Goal: Task Accomplishment & Management: Use online tool/utility

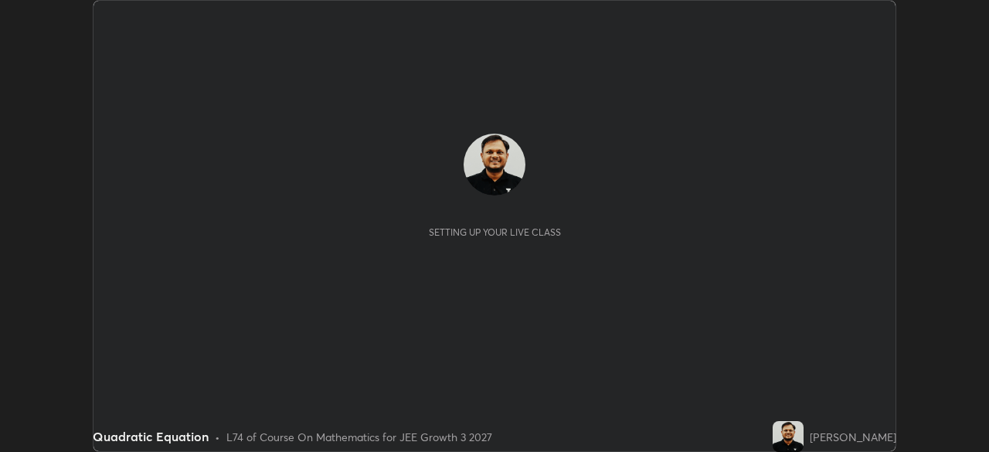
scroll to position [452, 988]
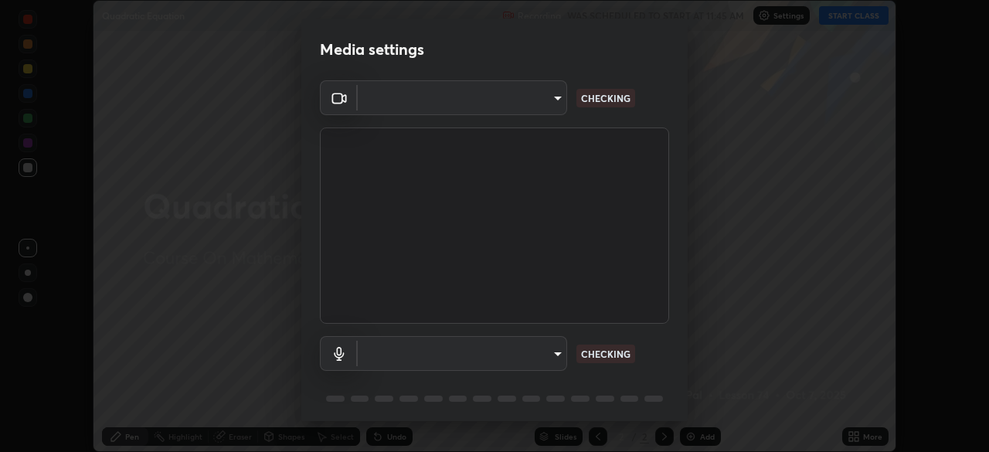
type input "0098613ca96d1cb365b3845fa694b9755ae94ec2d7c0f75973c998bbbf9ace16"
click at [546, 362] on body "Erase all Quadratic Equation Recording WAS SCHEDULED TO START AT 11:45 AM Setti…" at bounding box center [494, 226] width 989 height 452
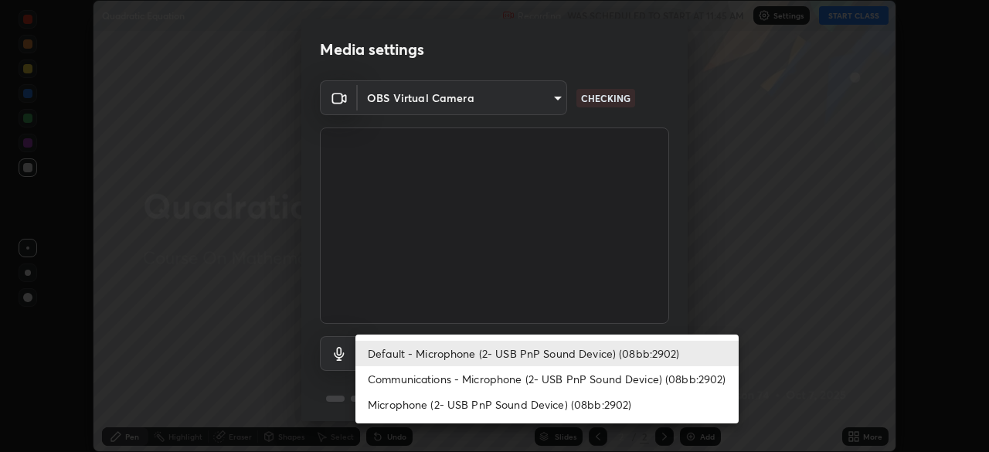
click at [566, 381] on li "Communications - Microphone (2- USB PnP Sound Device) (08bb:2902)" at bounding box center [546, 378] width 383 height 25
type input "communications"
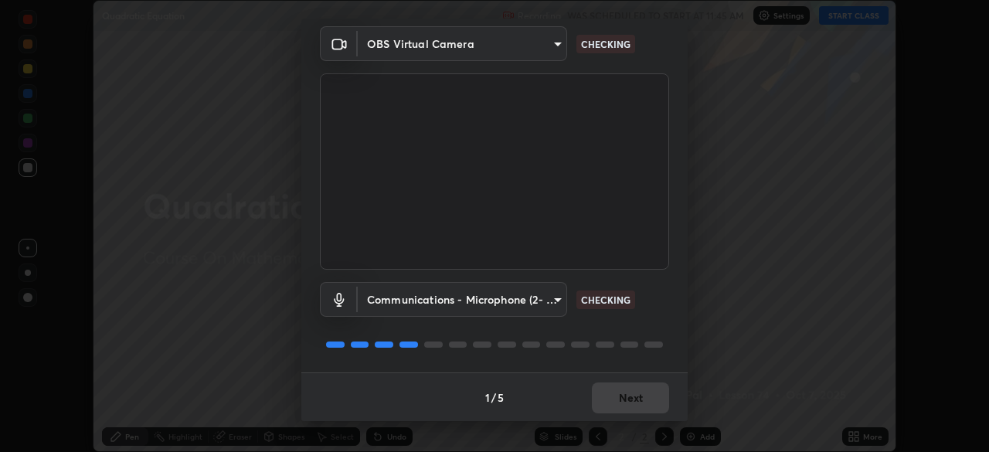
scroll to position [55, 0]
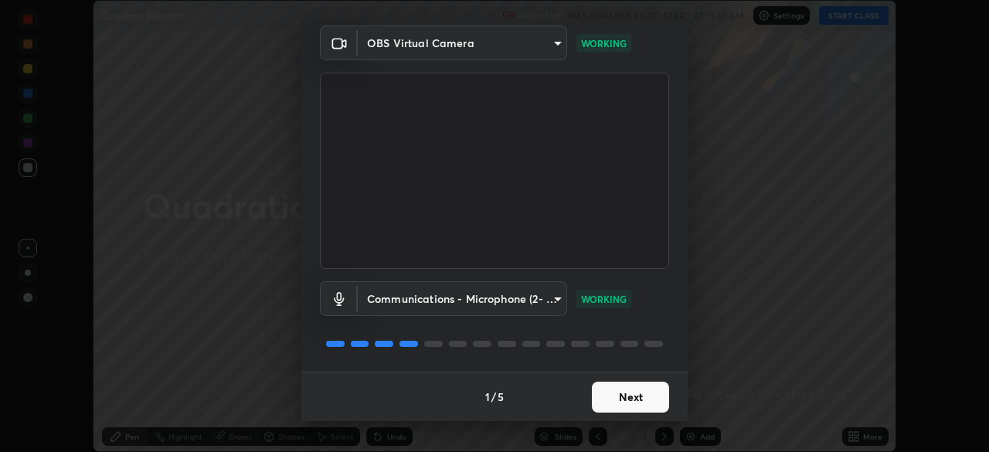
click at [626, 396] on button "Next" at bounding box center [630, 397] width 77 height 31
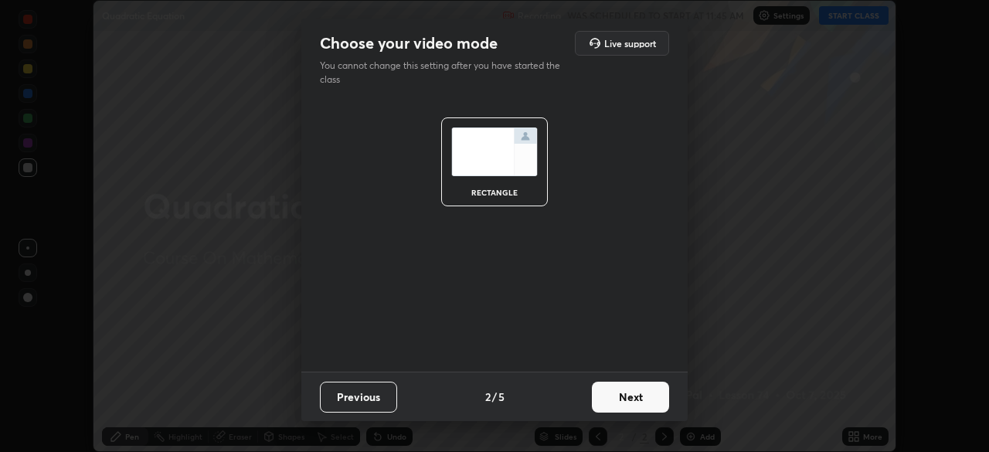
click at [633, 400] on button "Next" at bounding box center [630, 397] width 77 height 31
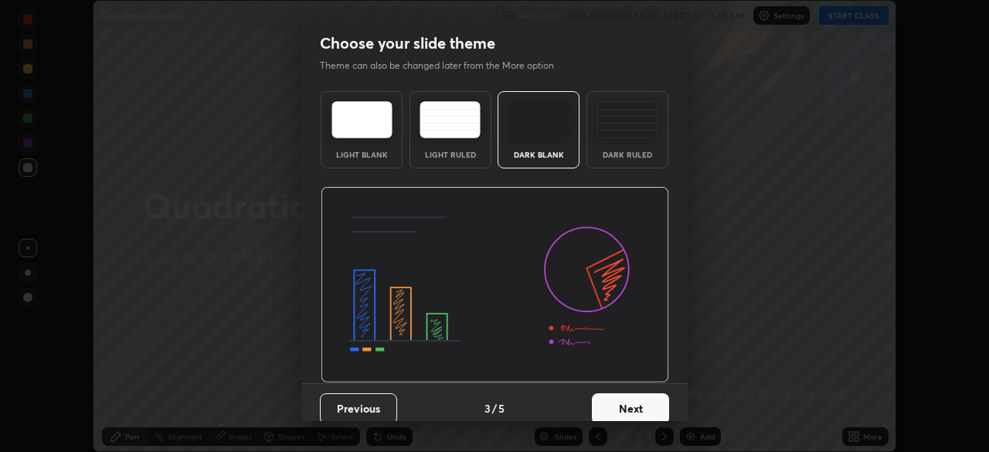
click at [642, 402] on button "Next" at bounding box center [630, 408] width 77 height 31
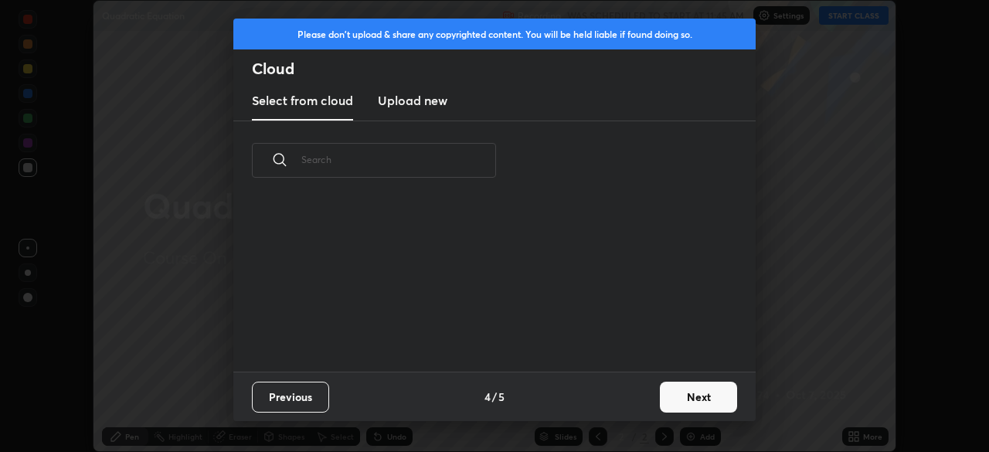
click at [663, 404] on button "Next" at bounding box center [698, 397] width 77 height 31
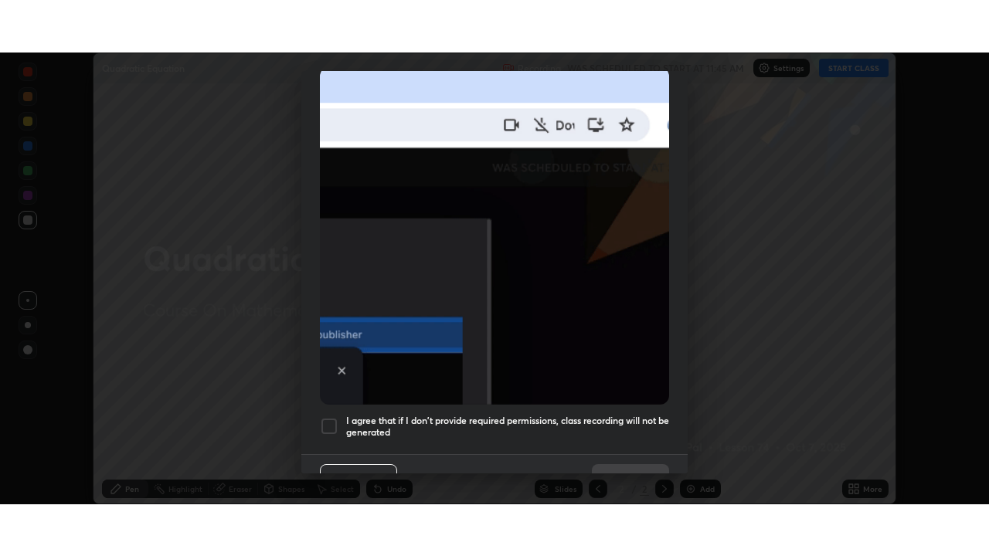
scroll to position [370, 0]
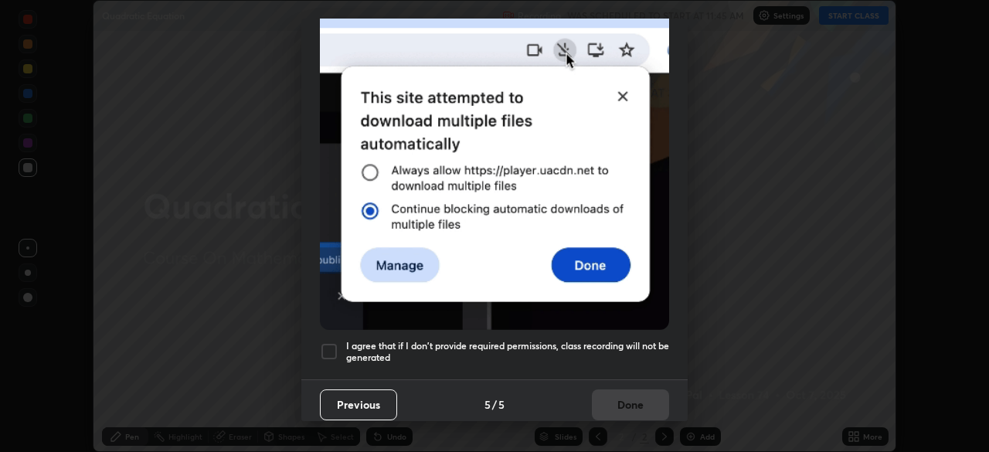
click at [327, 342] on div at bounding box center [329, 351] width 19 height 19
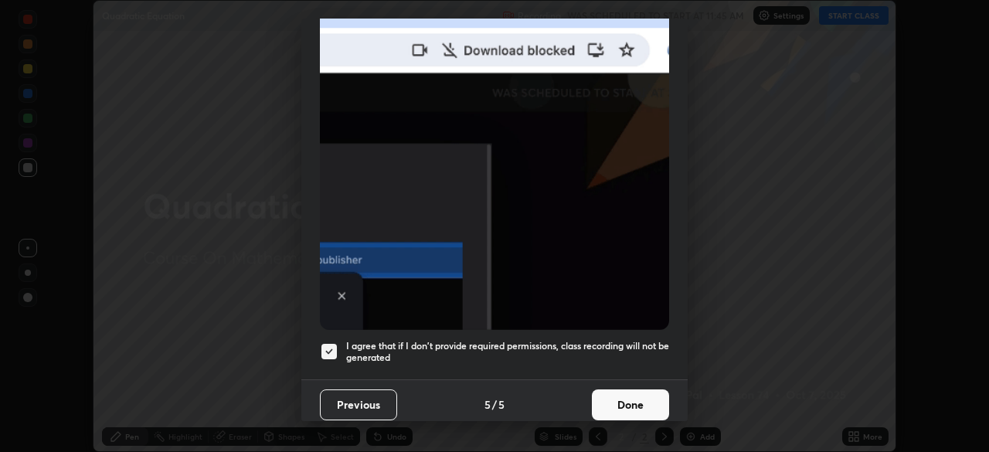
click at [625, 396] on button "Done" at bounding box center [630, 404] width 77 height 31
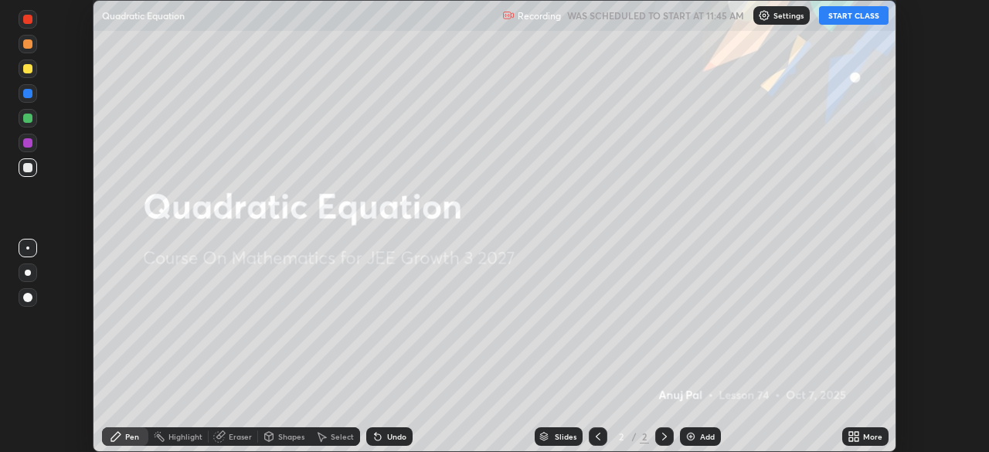
click at [845, 15] on button "START CLASS" at bounding box center [854, 15] width 70 height 19
click at [856, 433] on icon at bounding box center [856, 434] width 4 height 4
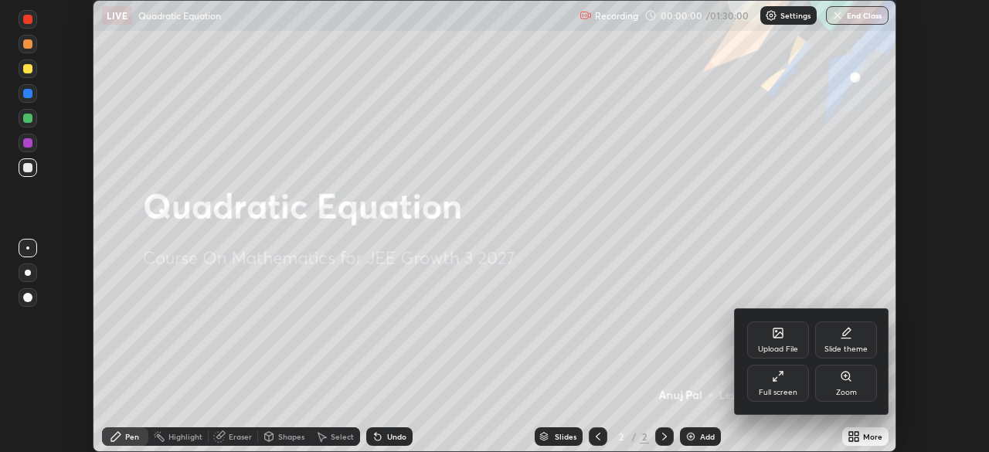
click at [790, 383] on div "Full screen" at bounding box center [778, 383] width 62 height 37
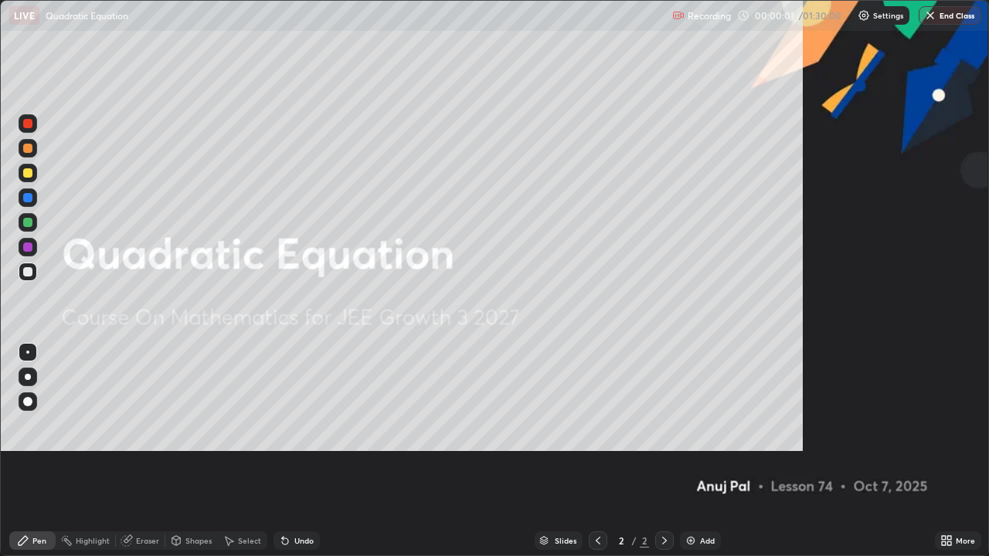
scroll to position [556, 989]
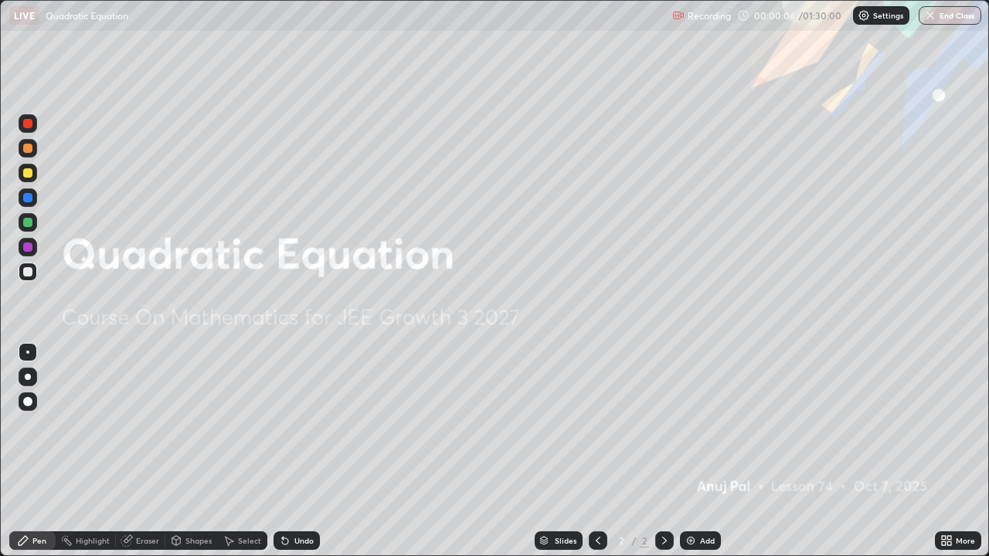
click at [700, 451] on div "Add" at bounding box center [707, 541] width 15 height 8
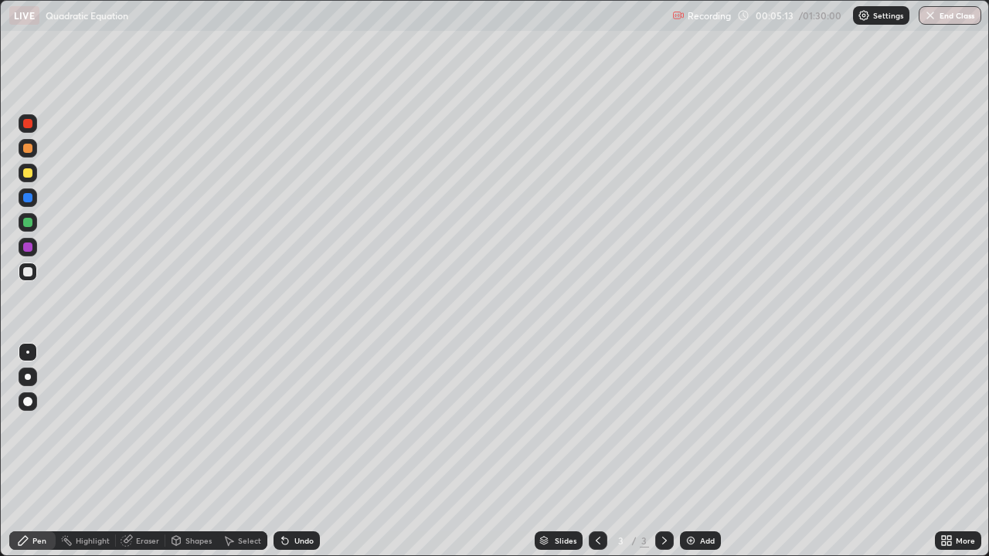
click at [29, 151] on div at bounding box center [27, 148] width 9 height 9
click at [294, 451] on div "Undo" at bounding box center [303, 541] width 19 height 8
click at [33, 273] on div at bounding box center [28, 272] width 19 height 19
click at [303, 451] on div "Undo" at bounding box center [303, 541] width 19 height 8
click at [306, 451] on div "Undo" at bounding box center [303, 541] width 19 height 8
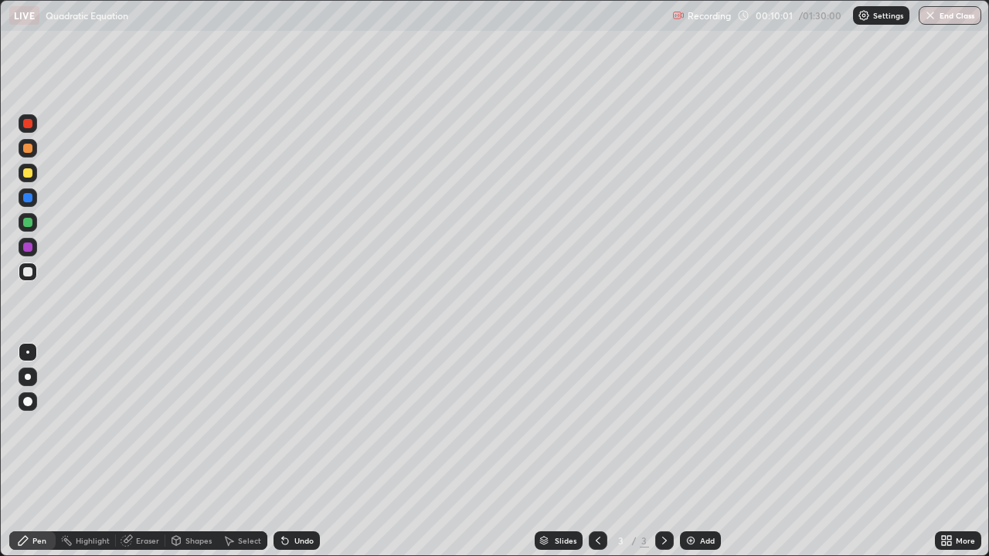
click at [28, 228] on div at bounding box center [28, 222] width 19 height 19
click at [304, 451] on div "Undo" at bounding box center [303, 541] width 19 height 8
click at [32, 273] on div at bounding box center [27, 271] width 9 height 9
click at [301, 451] on div "Undo" at bounding box center [303, 541] width 19 height 8
click at [299, 451] on div "Undo" at bounding box center [303, 541] width 19 height 8
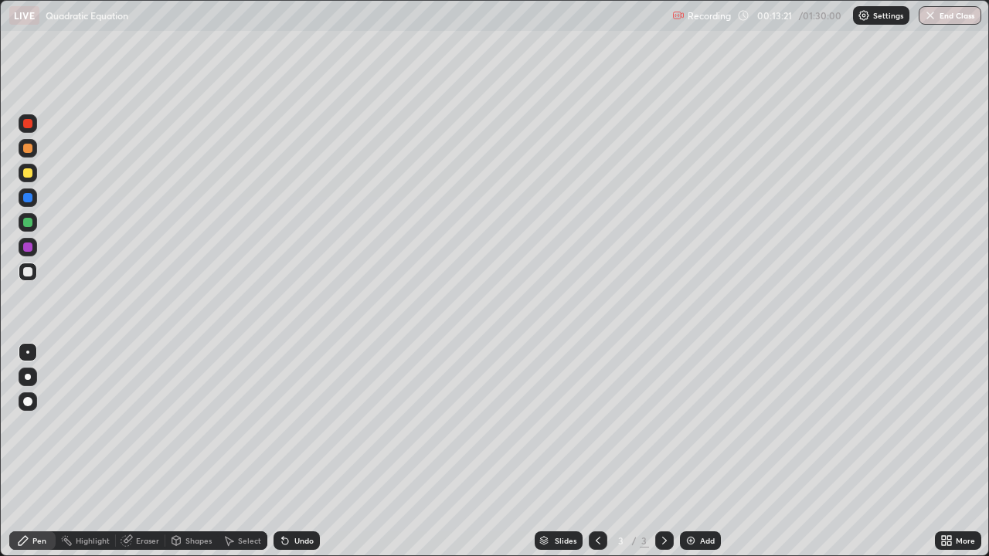
click at [142, 451] on div "Eraser" at bounding box center [147, 541] width 23 height 8
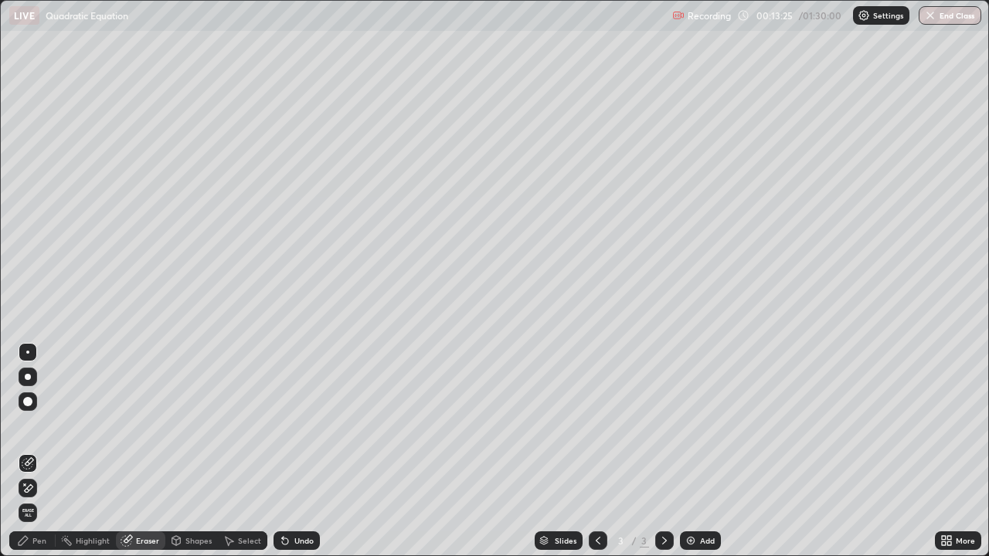
click at [40, 451] on div "Pen" at bounding box center [39, 541] width 14 height 8
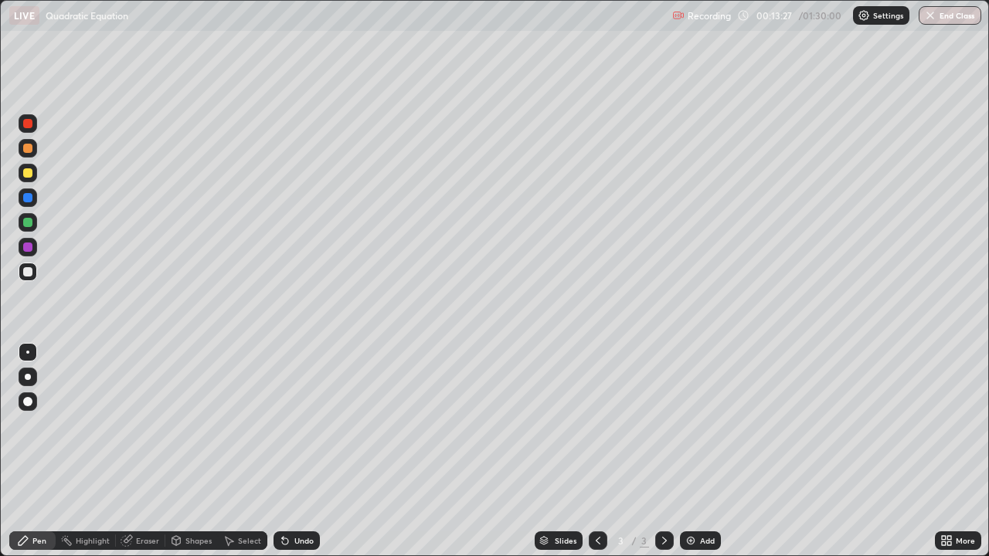
click at [98, 451] on div "Highlight" at bounding box center [93, 541] width 34 height 8
click at [145, 451] on div "Eraser" at bounding box center [147, 541] width 23 height 8
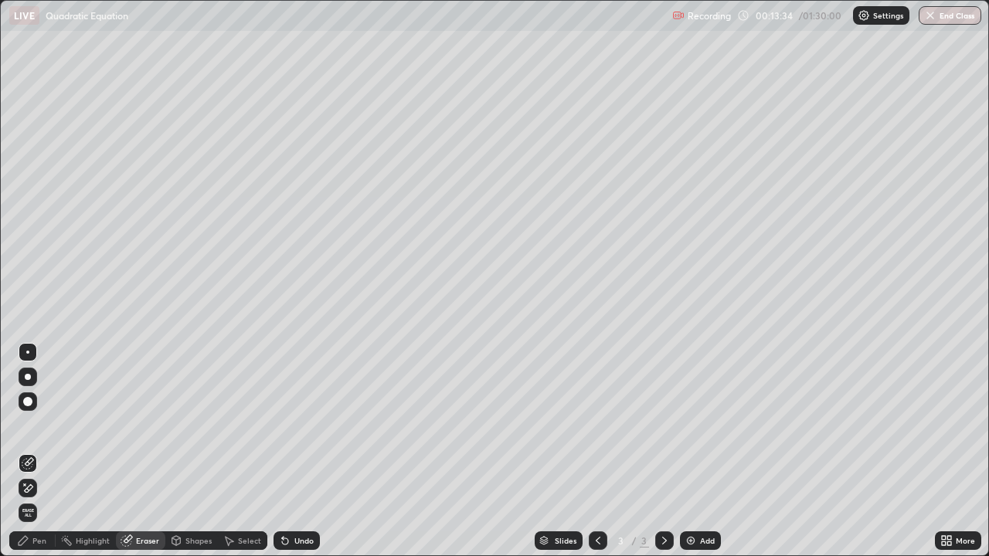
click at [39, 451] on div "Pen" at bounding box center [39, 541] width 14 height 8
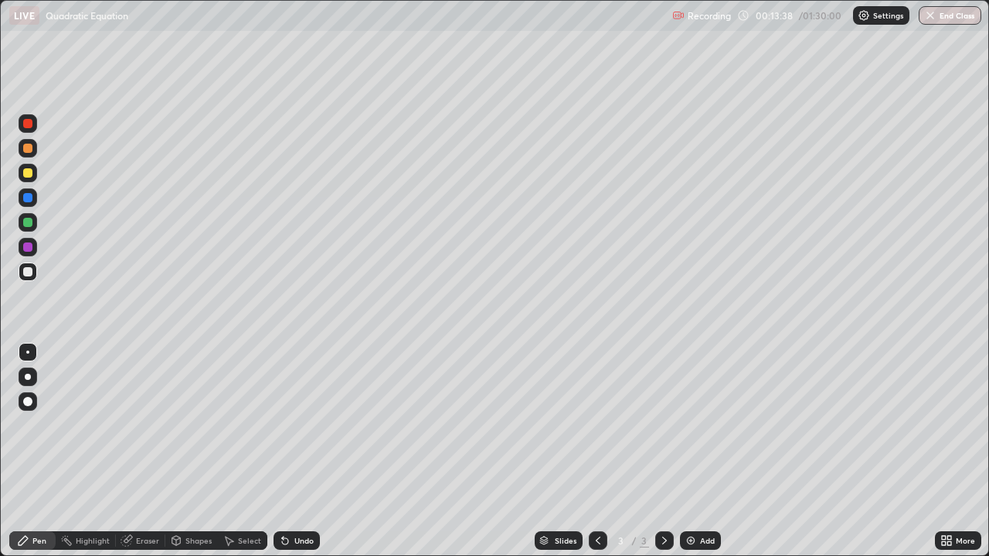
click at [146, 451] on div "Eraser" at bounding box center [147, 541] width 23 height 8
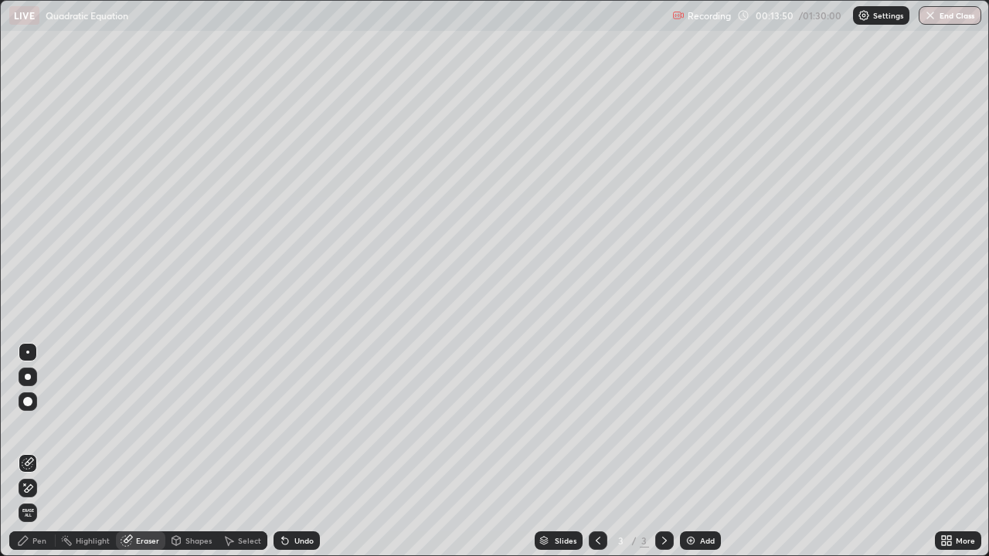
click at [38, 451] on div "Pen" at bounding box center [39, 541] width 14 height 8
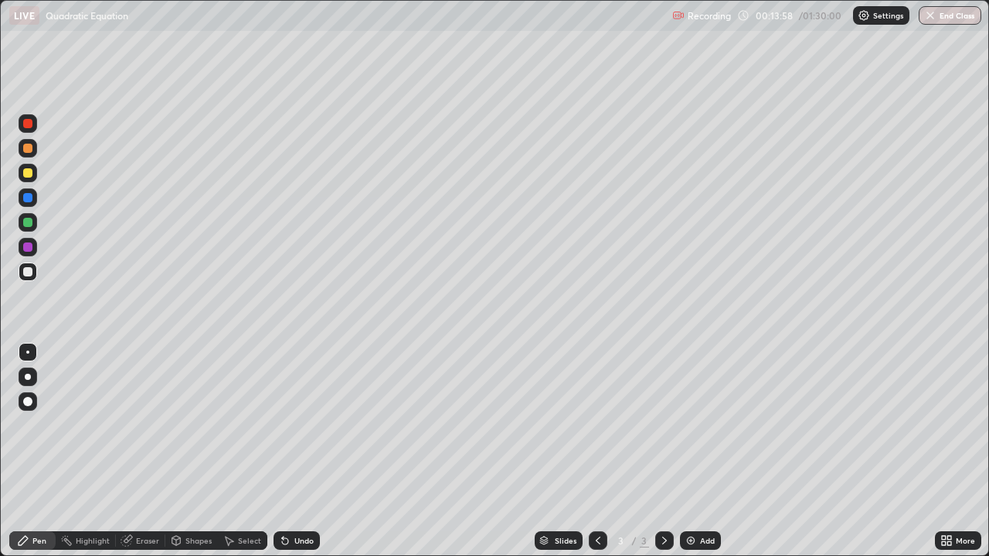
click at [29, 149] on div at bounding box center [27, 148] width 9 height 9
click at [692, 451] on img at bounding box center [690, 541] width 12 height 12
click at [294, 451] on div "Undo" at bounding box center [303, 541] width 19 height 8
click at [308, 451] on div "Undo" at bounding box center [296, 540] width 46 height 19
click at [304, 451] on div "Undo" at bounding box center [303, 541] width 19 height 8
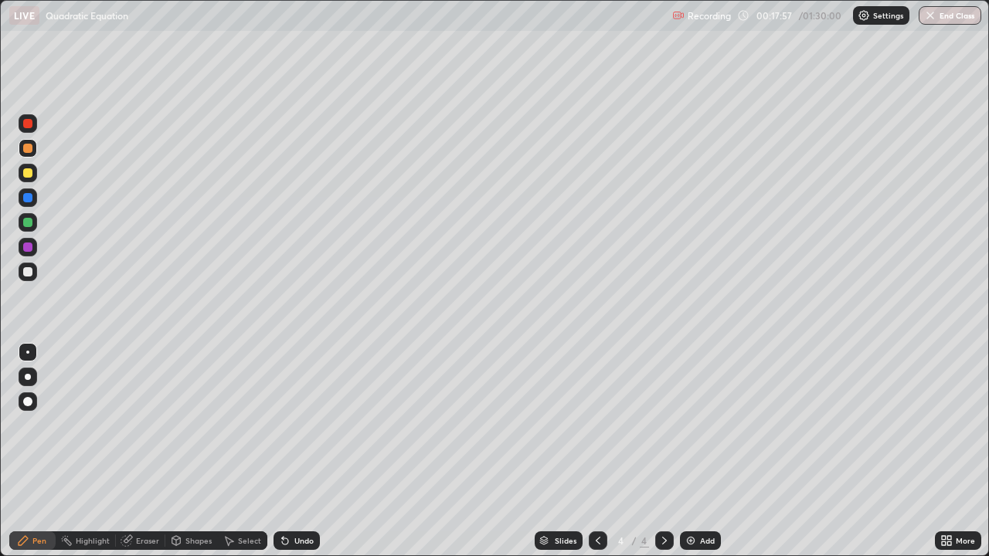
click at [309, 451] on div "Undo" at bounding box center [303, 541] width 19 height 8
click at [307, 451] on div "Undo" at bounding box center [303, 541] width 19 height 8
click at [34, 272] on div at bounding box center [28, 272] width 19 height 19
click at [294, 451] on div "Undo" at bounding box center [303, 541] width 19 height 8
click at [291, 451] on div "Undo" at bounding box center [296, 540] width 46 height 19
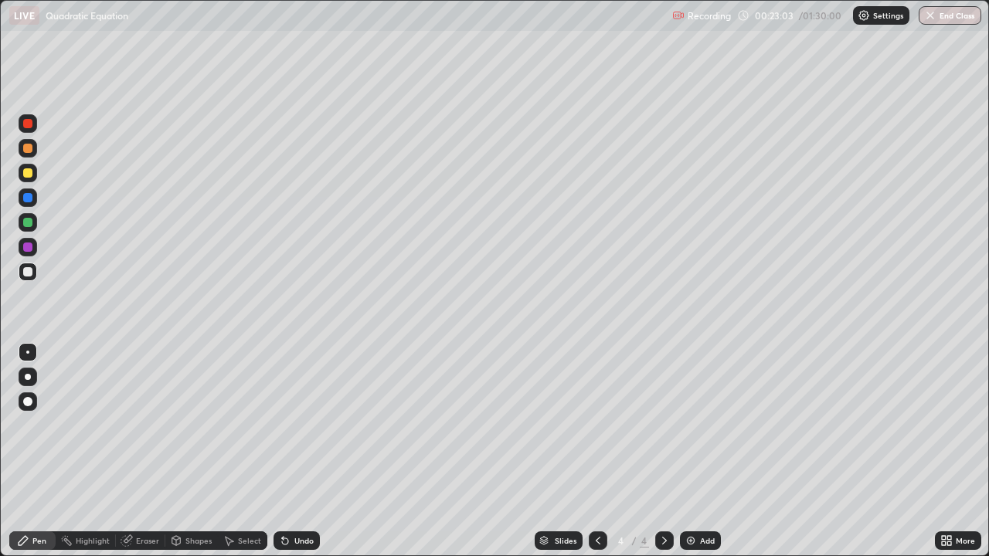
click at [297, 451] on div "Undo" at bounding box center [296, 540] width 46 height 19
click at [301, 451] on div "Undo" at bounding box center [303, 541] width 19 height 8
click at [29, 251] on div at bounding box center [27, 247] width 9 height 9
click at [36, 274] on div at bounding box center [28, 272] width 19 height 19
click at [301, 451] on div "Undo" at bounding box center [303, 541] width 19 height 8
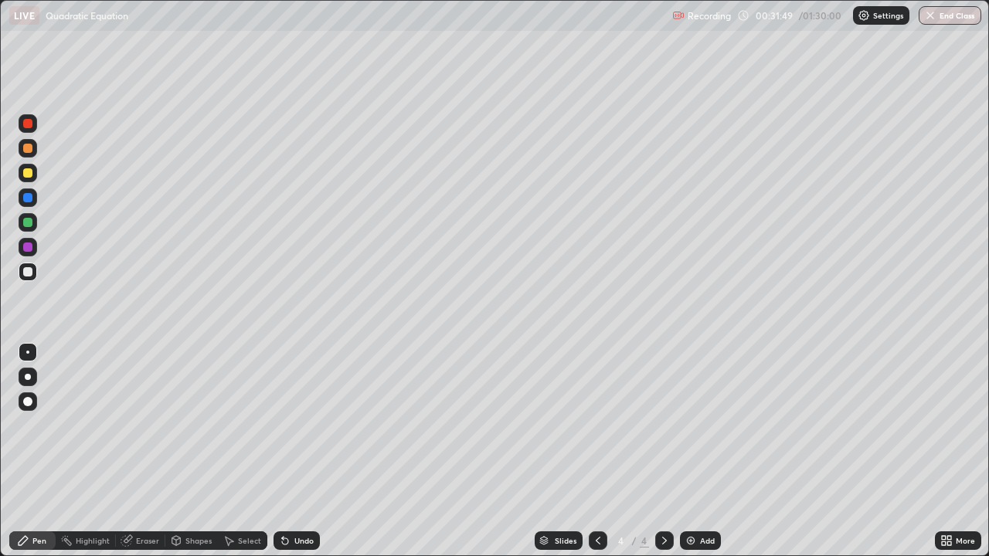
click at [29, 176] on div at bounding box center [27, 172] width 9 height 9
click at [303, 451] on div "Undo" at bounding box center [303, 541] width 19 height 8
click at [304, 451] on div "Undo" at bounding box center [296, 540] width 46 height 19
click at [30, 276] on div at bounding box center [27, 271] width 9 height 9
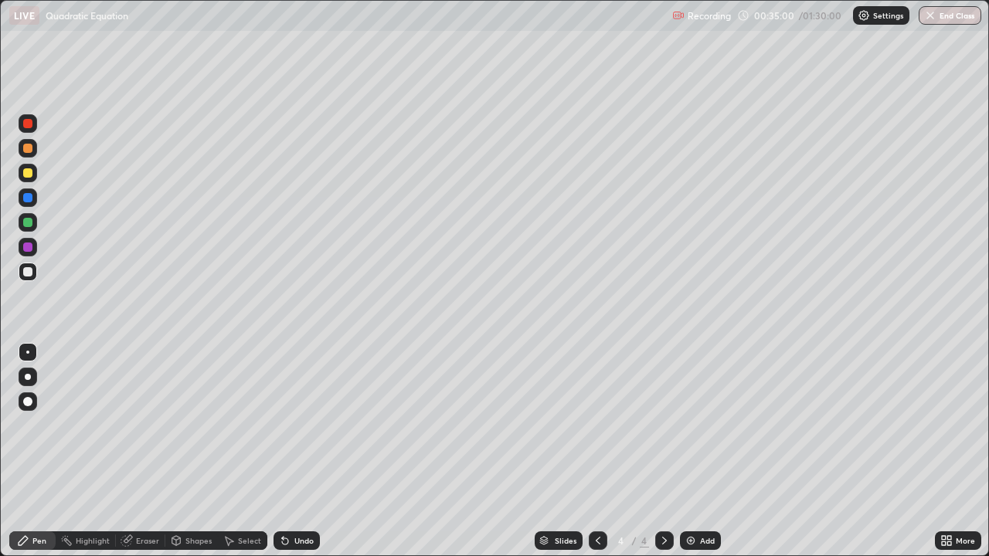
click at [33, 148] on div at bounding box center [28, 148] width 19 height 19
click at [691, 451] on img at bounding box center [690, 541] width 12 height 12
click at [596, 451] on icon at bounding box center [598, 541] width 12 height 12
click at [660, 451] on icon at bounding box center [664, 541] width 12 height 12
click at [30, 176] on div at bounding box center [27, 172] width 9 height 9
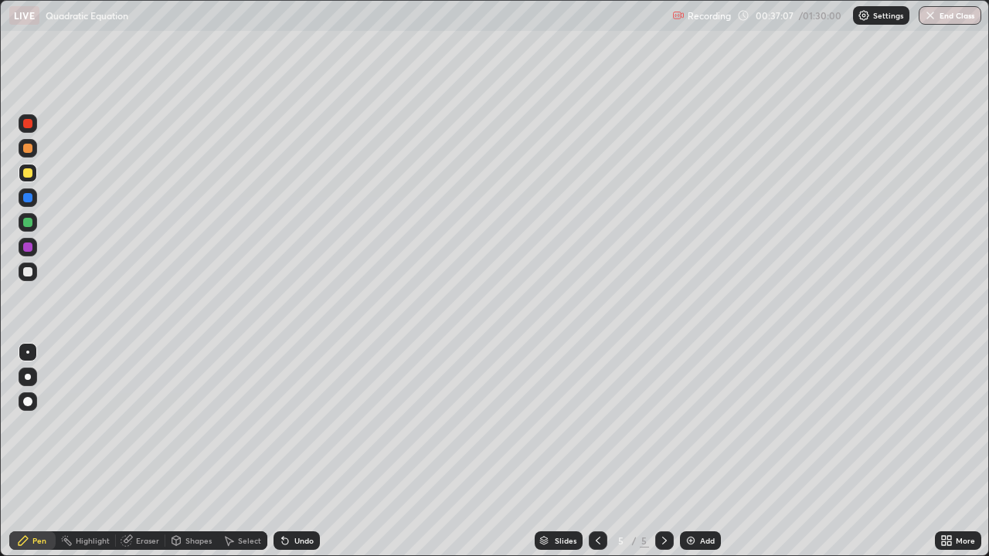
click at [31, 223] on div at bounding box center [27, 222] width 9 height 9
click at [297, 451] on div "Undo" at bounding box center [296, 540] width 46 height 19
click at [29, 272] on div at bounding box center [27, 271] width 9 height 9
click at [30, 223] on div at bounding box center [27, 222] width 9 height 9
click at [29, 272] on div at bounding box center [27, 271] width 9 height 9
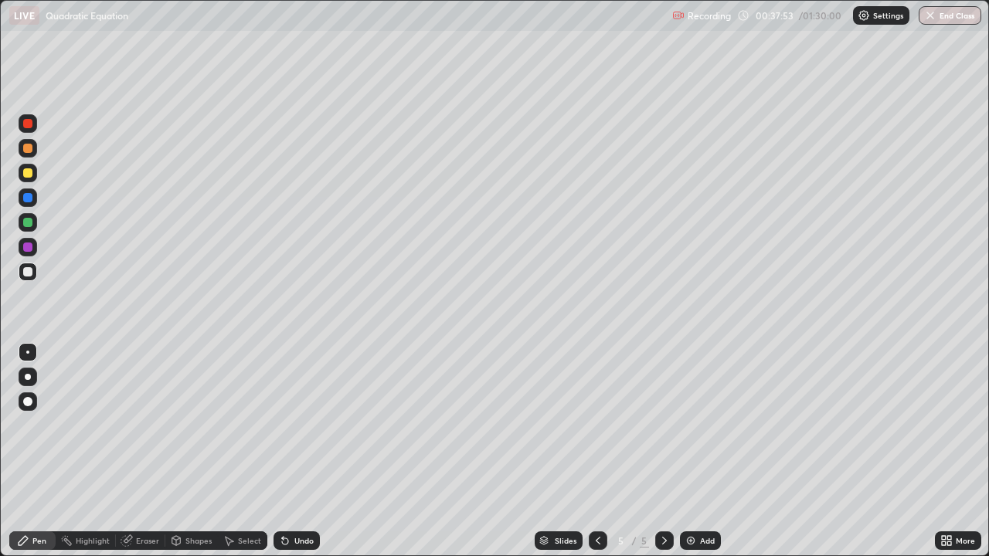
click at [309, 451] on div "Undo" at bounding box center [303, 541] width 19 height 8
click at [308, 451] on div "Undo" at bounding box center [303, 541] width 19 height 8
click at [301, 451] on div "Undo" at bounding box center [296, 540] width 46 height 19
click at [25, 151] on div at bounding box center [27, 148] width 9 height 9
click at [314, 451] on div "Undo" at bounding box center [296, 540] width 46 height 19
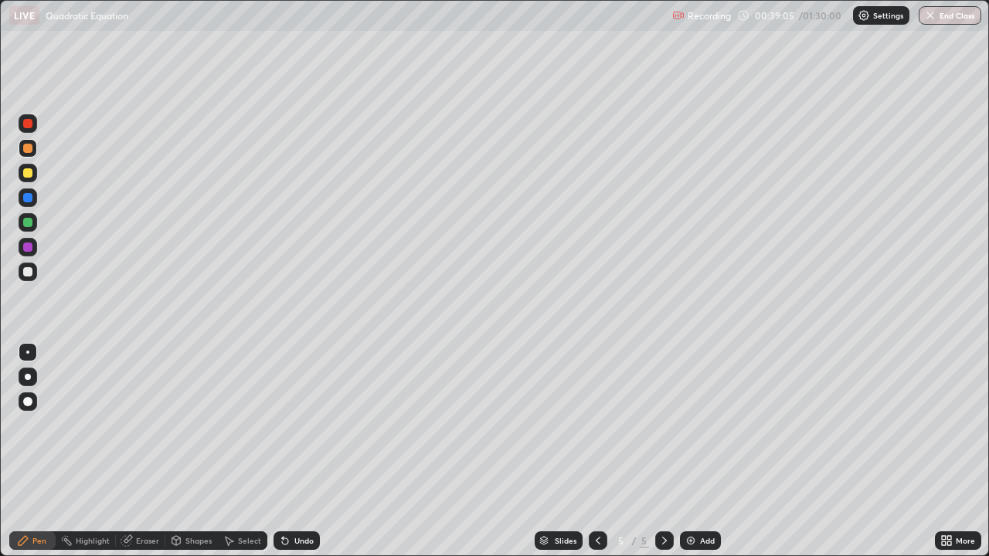
click at [311, 451] on div "Undo" at bounding box center [296, 540] width 46 height 19
click at [312, 451] on div "Undo" at bounding box center [296, 540] width 46 height 19
click at [317, 451] on div "Undo" at bounding box center [296, 540] width 46 height 19
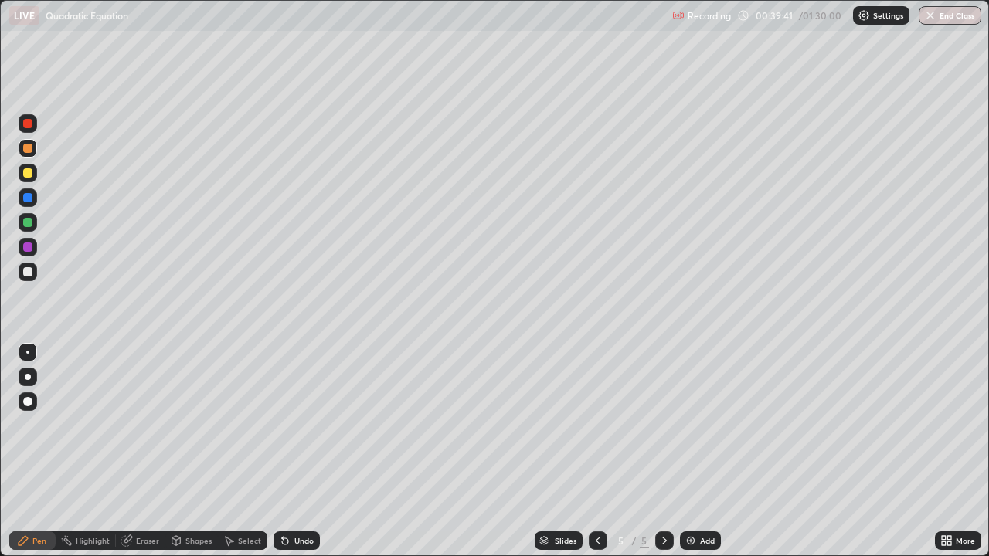
click at [31, 271] on div at bounding box center [27, 271] width 9 height 9
click at [307, 451] on div "Undo" at bounding box center [303, 541] width 19 height 8
click at [28, 223] on div at bounding box center [27, 222] width 9 height 9
click at [694, 451] on img at bounding box center [690, 541] width 12 height 12
click at [33, 175] on div at bounding box center [28, 173] width 19 height 19
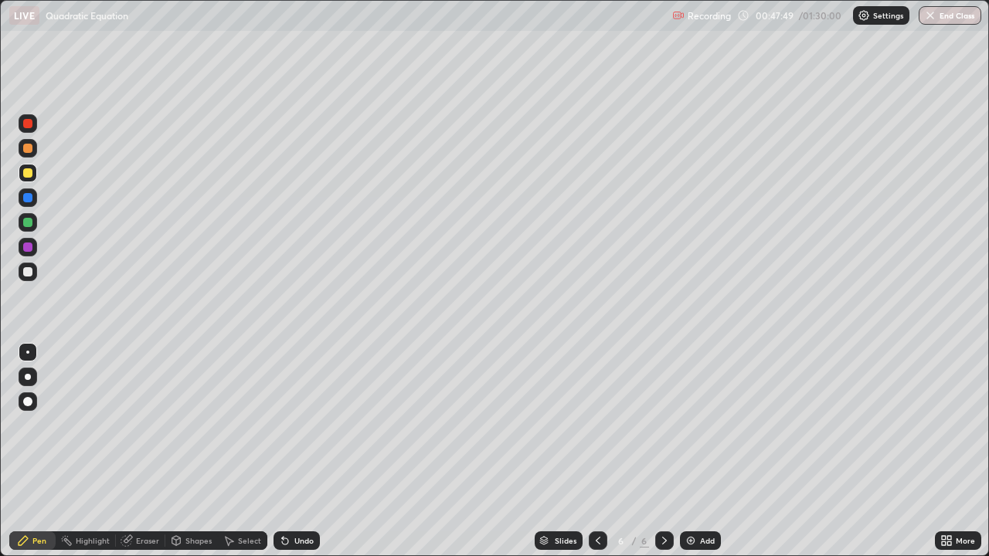
click at [148, 451] on div "Eraser" at bounding box center [147, 541] width 23 height 8
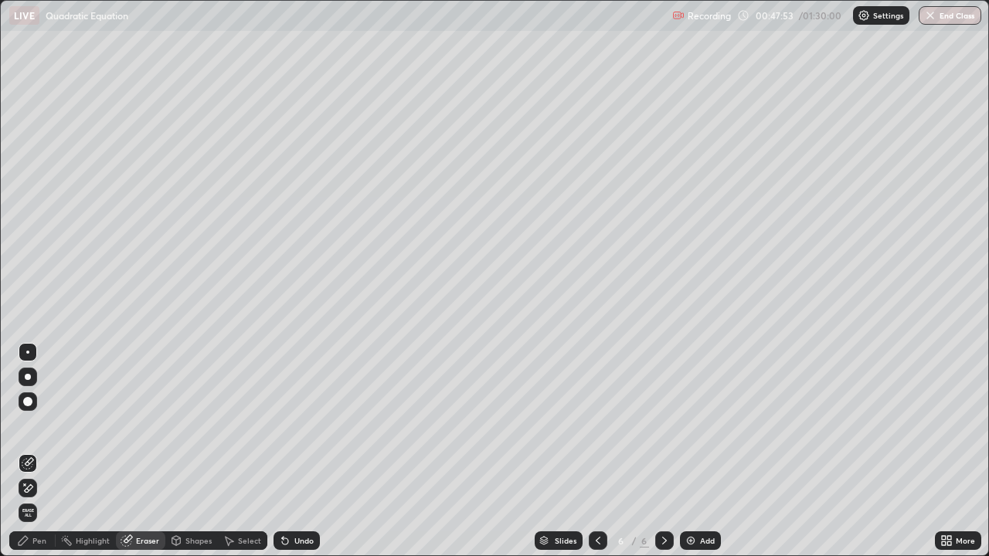
click at [41, 451] on div "Pen" at bounding box center [39, 541] width 14 height 8
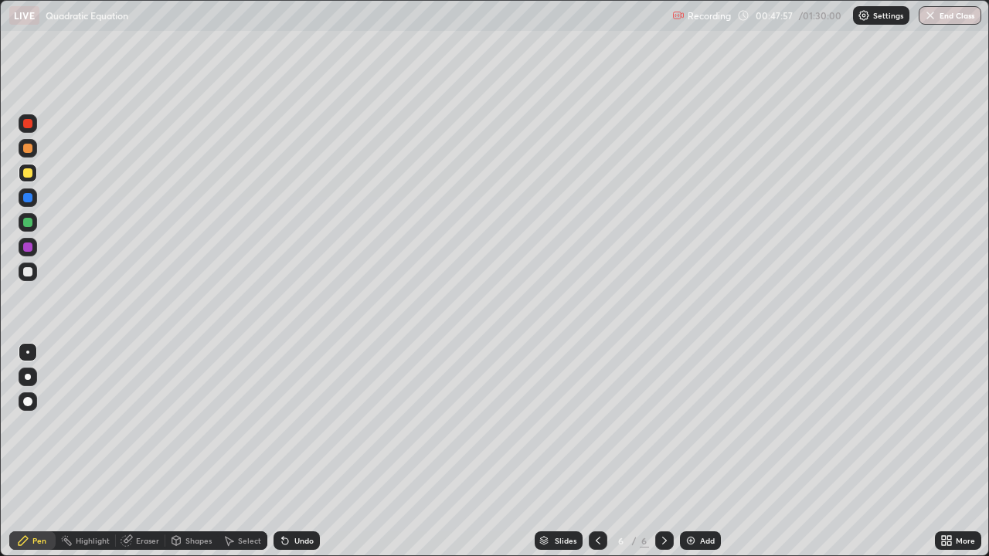
click at [33, 276] on div at bounding box center [28, 272] width 19 height 19
click at [294, 451] on div "Undo" at bounding box center [303, 541] width 19 height 8
click at [301, 451] on div "Undo" at bounding box center [303, 541] width 19 height 8
click at [302, 451] on div "Undo" at bounding box center [303, 541] width 19 height 8
click at [149, 451] on div "Eraser" at bounding box center [147, 541] width 23 height 8
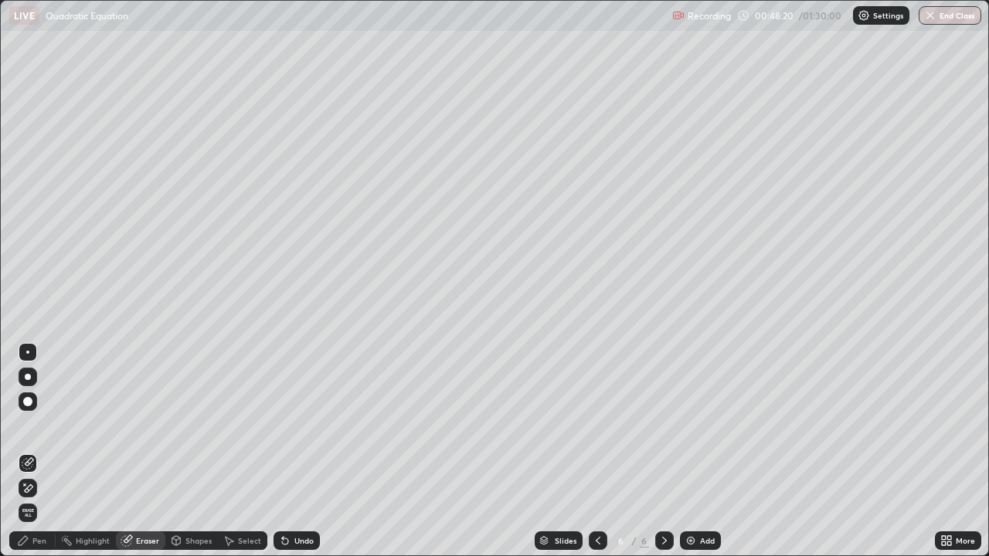
click at [151, 451] on div "Eraser" at bounding box center [147, 541] width 23 height 8
click at [153, 451] on div "Eraser" at bounding box center [147, 541] width 23 height 8
click at [42, 451] on div "Pen" at bounding box center [39, 541] width 14 height 8
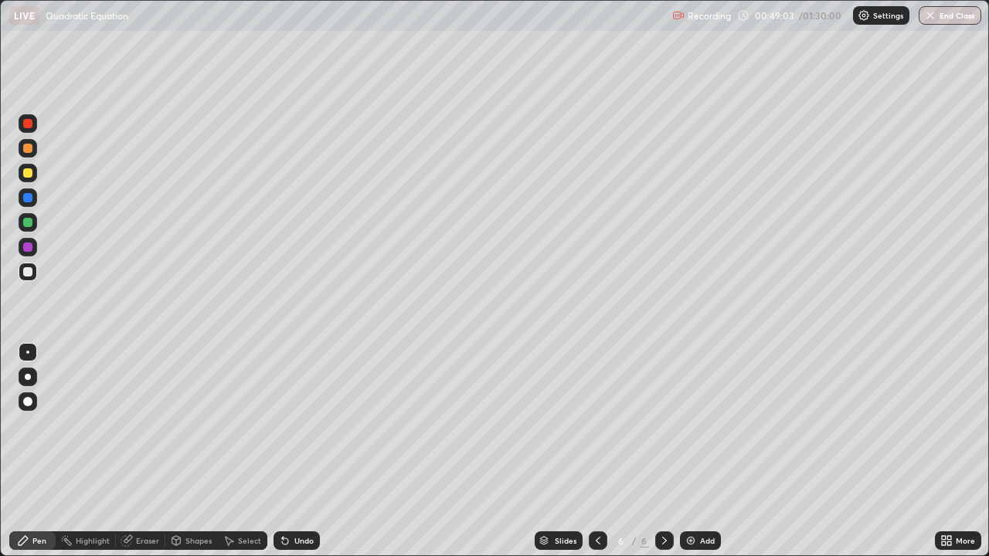
click at [298, 451] on div "Undo" at bounding box center [303, 541] width 19 height 8
click at [308, 451] on div "Undo" at bounding box center [303, 541] width 19 height 8
click at [26, 171] on div at bounding box center [27, 172] width 9 height 9
click at [294, 451] on div "Undo" at bounding box center [303, 541] width 19 height 8
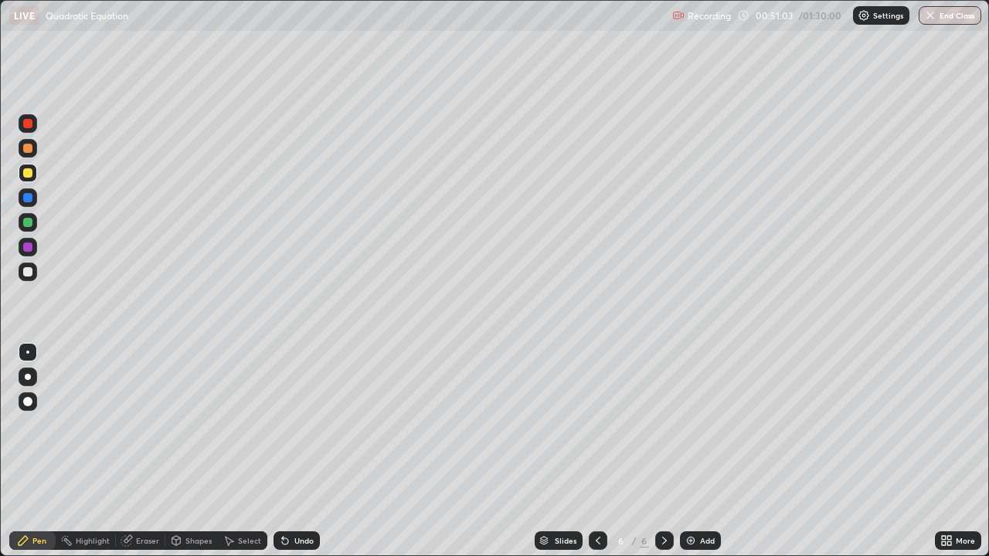
click at [294, 451] on div "Undo" at bounding box center [303, 541] width 19 height 8
click at [297, 451] on div "Undo" at bounding box center [303, 541] width 19 height 8
click at [301, 451] on div "Undo" at bounding box center [303, 541] width 19 height 8
click at [35, 277] on div at bounding box center [28, 272] width 19 height 19
click at [294, 451] on div "Undo" at bounding box center [303, 541] width 19 height 8
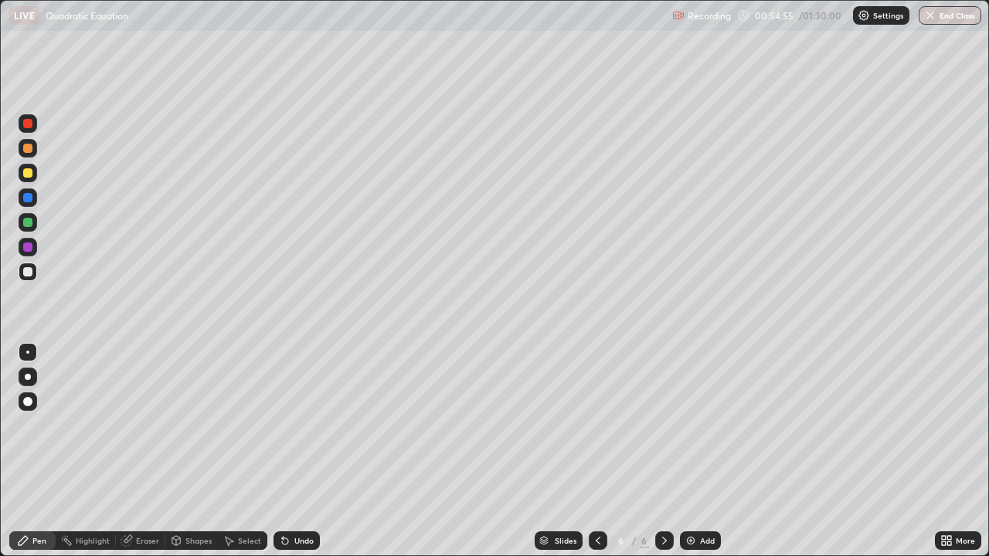
click at [299, 451] on div "Undo" at bounding box center [303, 541] width 19 height 8
click at [296, 451] on div "Undo" at bounding box center [303, 541] width 19 height 8
click at [23, 219] on div at bounding box center [28, 222] width 19 height 19
click at [296, 451] on div "Undo" at bounding box center [303, 541] width 19 height 8
click at [304, 451] on div "Undo" at bounding box center [303, 541] width 19 height 8
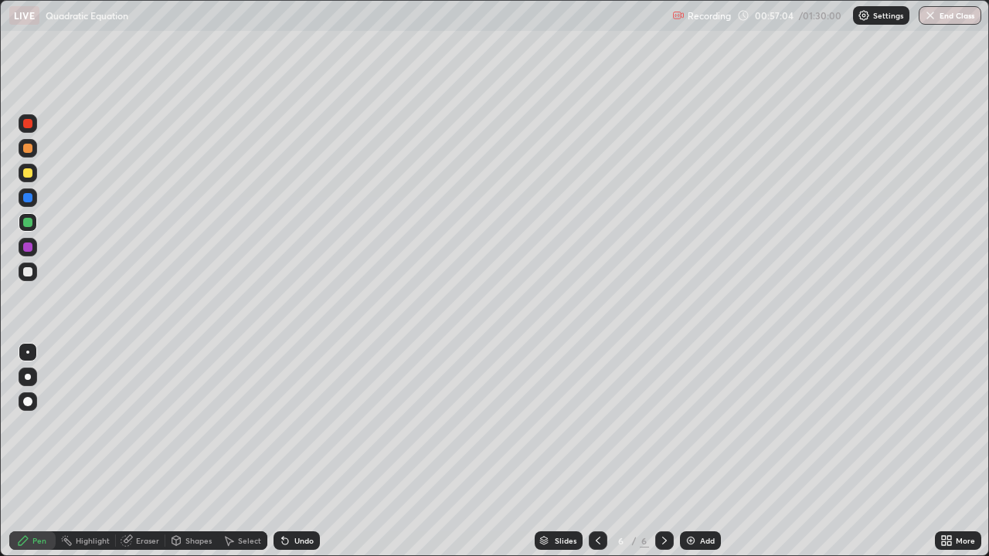
click at [299, 451] on div "Undo" at bounding box center [303, 541] width 19 height 8
click at [306, 451] on div "Undo" at bounding box center [296, 540] width 46 height 19
click at [302, 451] on div "Undo" at bounding box center [303, 541] width 19 height 8
click at [300, 451] on div "Undo" at bounding box center [303, 541] width 19 height 8
click at [299, 451] on div "Undo" at bounding box center [296, 540] width 46 height 19
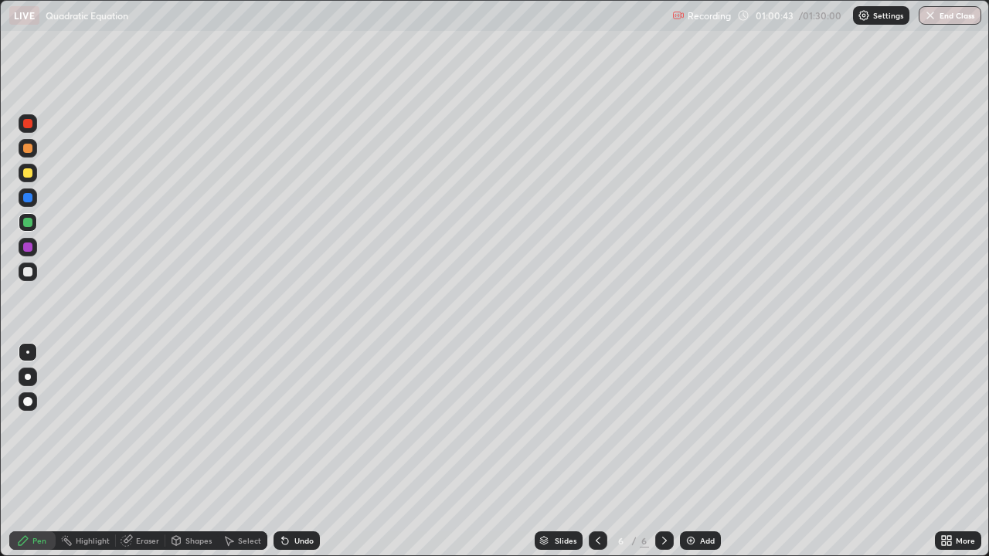
click at [31, 151] on div at bounding box center [27, 148] width 9 height 9
click at [691, 451] on img at bounding box center [690, 541] width 12 height 12
click at [145, 451] on div "Eraser" at bounding box center [140, 540] width 49 height 19
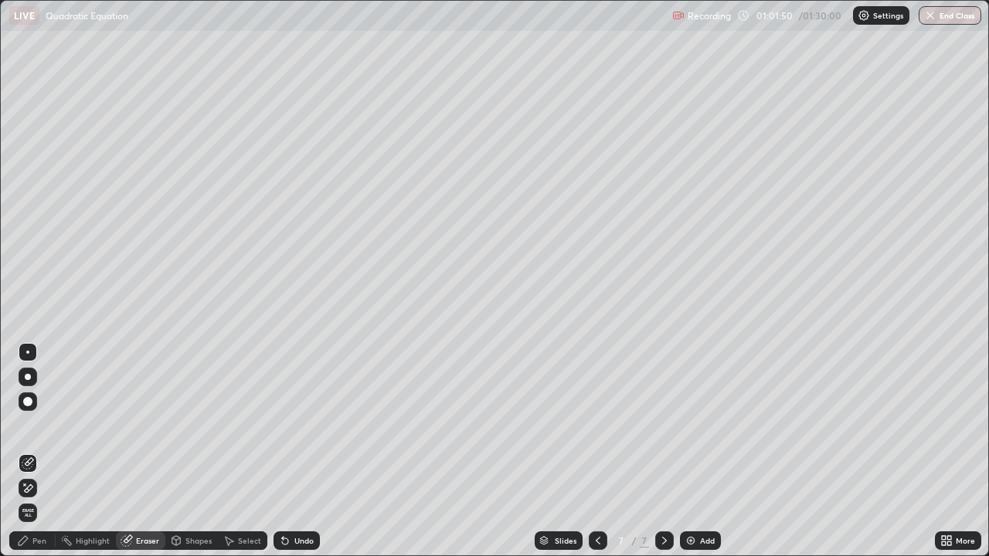
click at [46, 451] on div "Pen" at bounding box center [32, 540] width 46 height 19
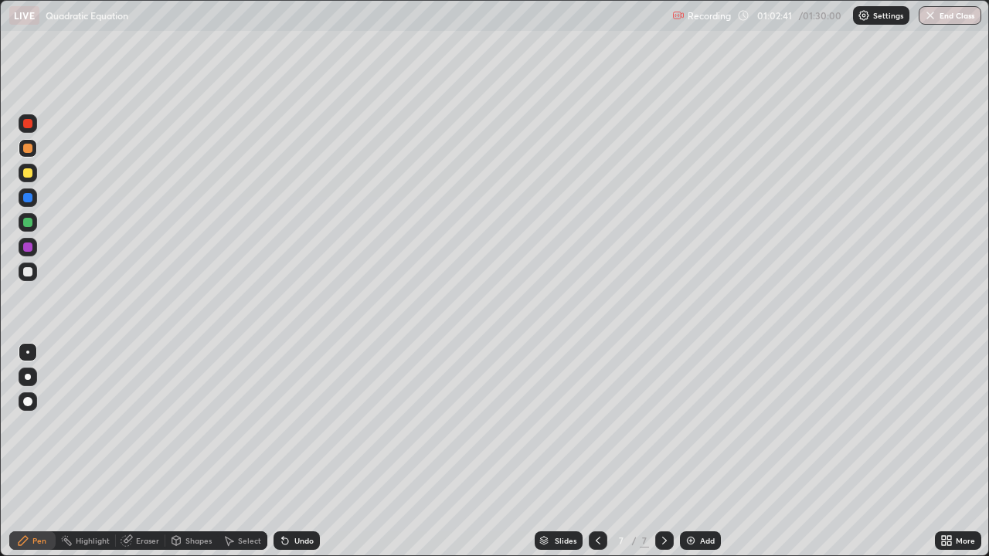
click at [33, 274] on div at bounding box center [28, 272] width 19 height 19
click at [306, 451] on div "Undo" at bounding box center [296, 540] width 46 height 19
click at [300, 451] on div "Undo" at bounding box center [303, 541] width 19 height 8
click at [29, 248] on div at bounding box center [27, 247] width 9 height 9
click at [26, 274] on div at bounding box center [27, 271] width 9 height 9
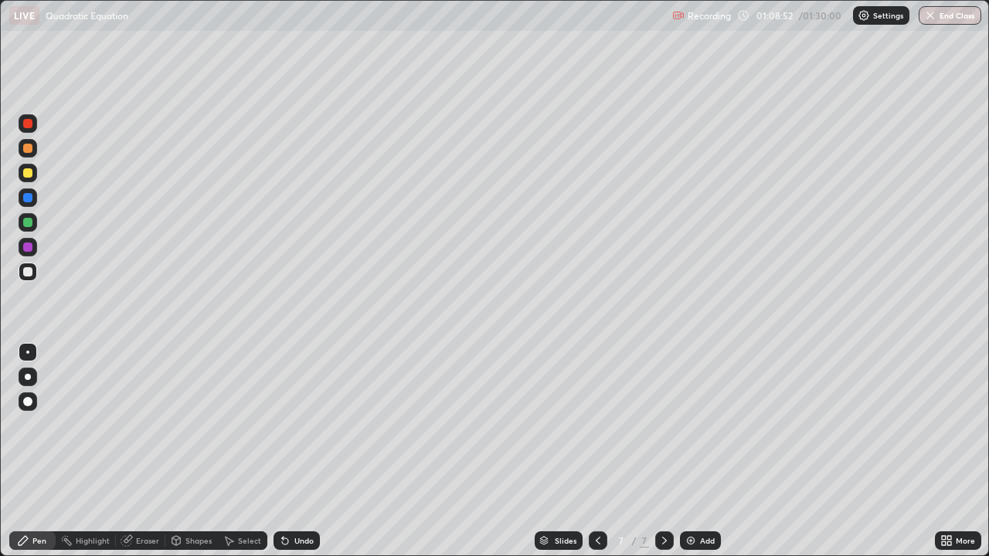
click at [29, 150] on div at bounding box center [27, 148] width 9 height 9
click at [25, 222] on div at bounding box center [27, 222] width 9 height 9
click at [690, 451] on img at bounding box center [690, 541] width 12 height 12
click at [297, 451] on div "Undo" at bounding box center [296, 540] width 46 height 19
click at [292, 451] on div "Undo" at bounding box center [296, 540] width 46 height 19
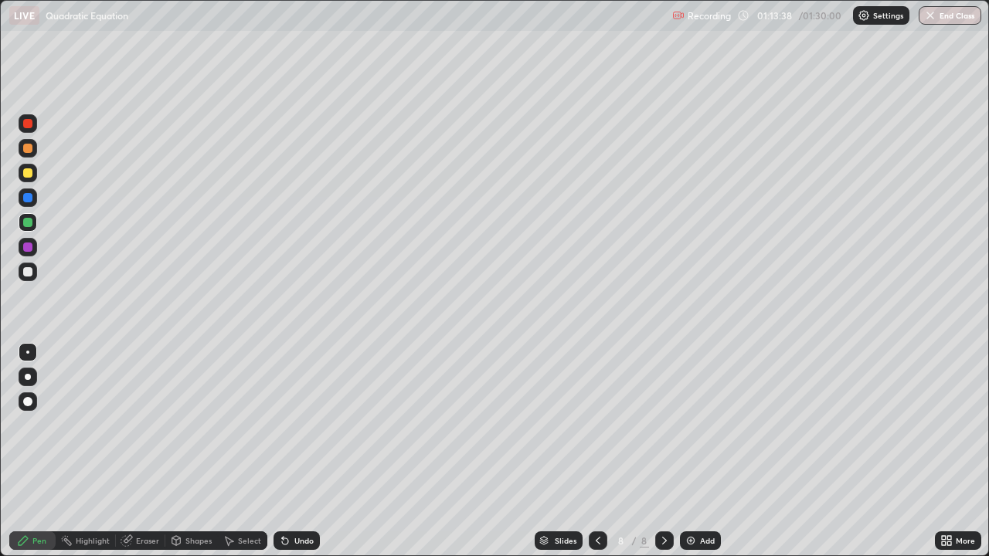
click at [26, 149] on div at bounding box center [27, 148] width 9 height 9
click at [293, 451] on div "Undo" at bounding box center [296, 540] width 46 height 19
click at [294, 451] on div "Undo" at bounding box center [296, 540] width 46 height 19
click at [297, 451] on div "Undo" at bounding box center [296, 540] width 46 height 19
click at [290, 451] on div "Undo" at bounding box center [296, 540] width 46 height 19
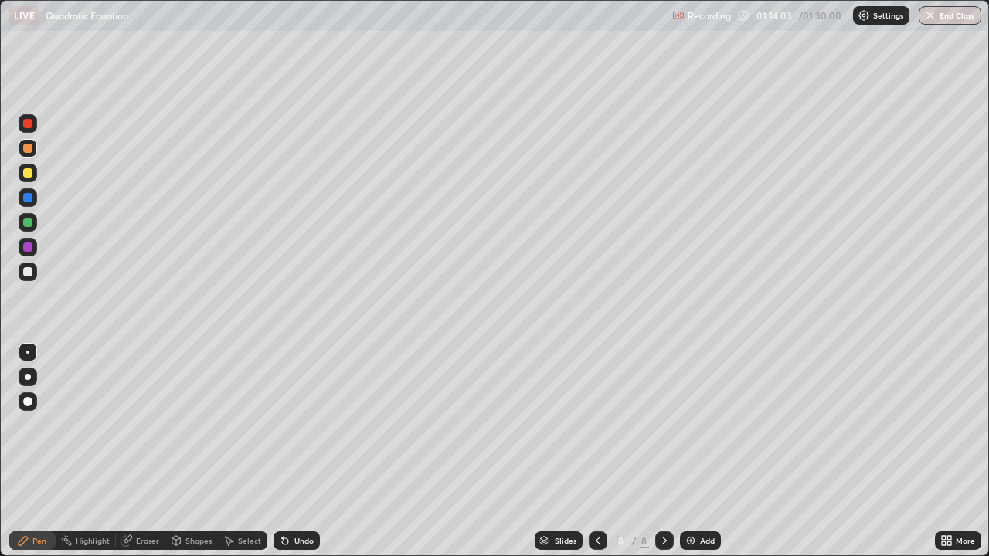
click at [299, 451] on div "Undo" at bounding box center [303, 541] width 19 height 8
click at [306, 451] on div "Undo" at bounding box center [303, 541] width 19 height 8
click at [304, 451] on div "Undo" at bounding box center [303, 541] width 19 height 8
click at [35, 276] on div at bounding box center [28, 272] width 19 height 19
click at [301, 451] on div "Undo" at bounding box center [303, 541] width 19 height 8
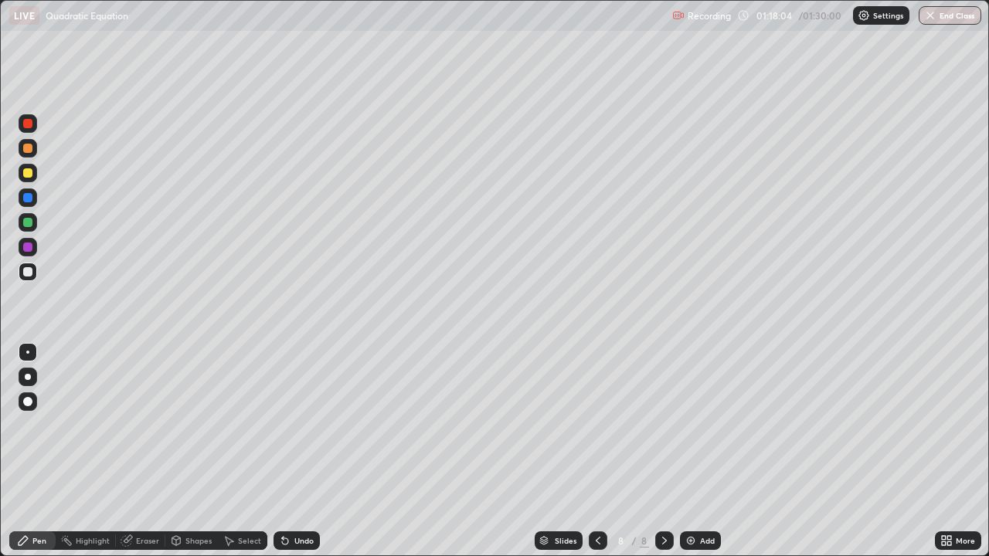
click at [298, 451] on div "Undo" at bounding box center [303, 541] width 19 height 8
click at [29, 222] on div at bounding box center [27, 222] width 9 height 9
click at [933, 19] on img "button" at bounding box center [930, 15] width 12 height 12
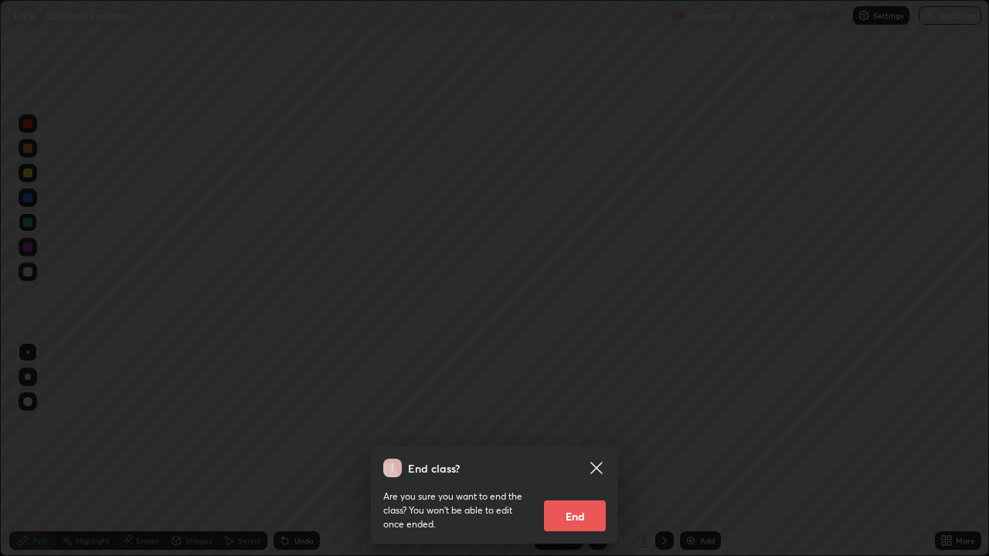
click at [584, 451] on button "End" at bounding box center [575, 516] width 62 height 31
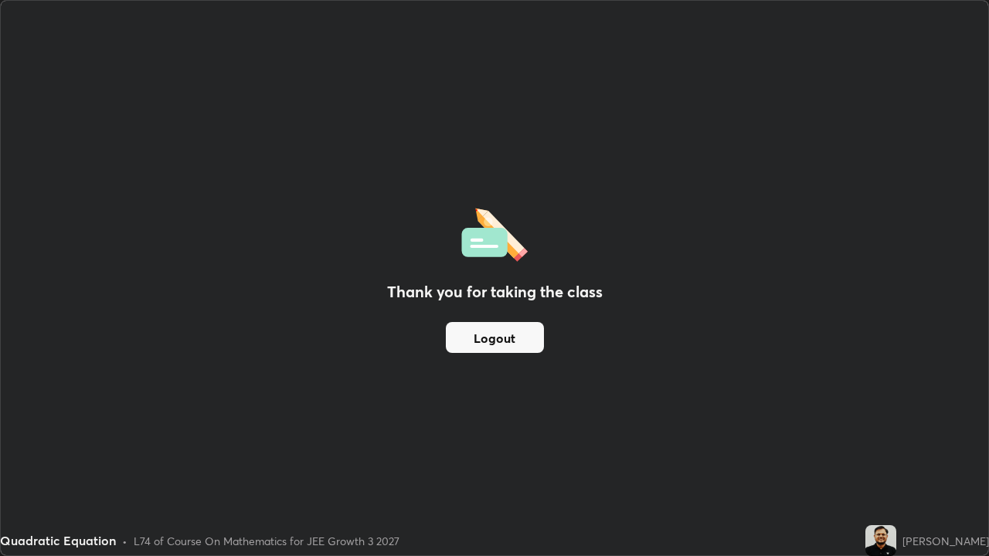
click at [526, 339] on button "Logout" at bounding box center [495, 337] width 98 height 31
